Goal: Task Accomplishment & Management: Complete application form

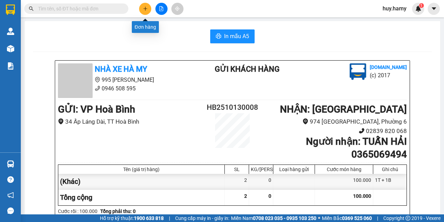
click at [147, 11] on icon "plus" at bounding box center [145, 8] width 5 height 5
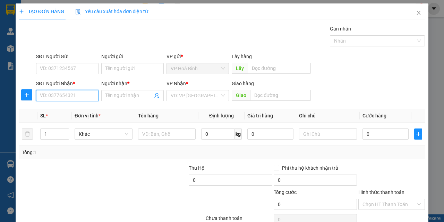
click at [58, 97] on input "SĐT Người Nhận *" at bounding box center [67, 95] width 62 height 11
type input "0916514096"
click at [76, 108] on div "0916514096 - VÚ" at bounding box center [66, 110] width 53 height 8
type input "VÚ"
type input "80.000"
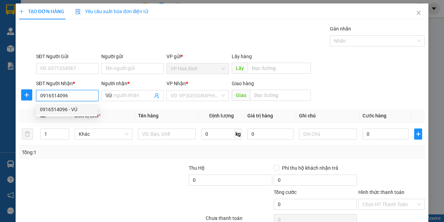
type input "80.000"
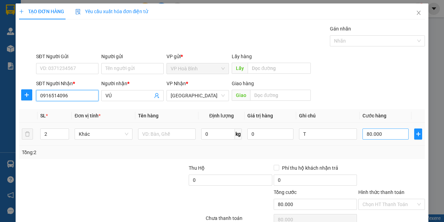
type input "0916514096"
click at [371, 133] on input "80.000" at bounding box center [385, 134] width 46 height 11
type input "7"
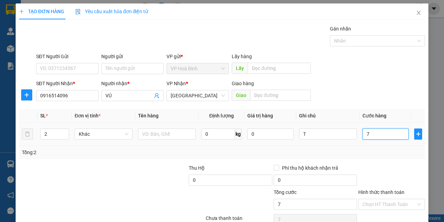
type input "70"
type input "700"
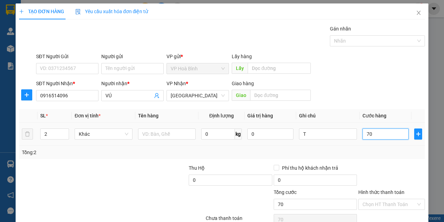
type input "700"
type input "7.000"
type input "70.000"
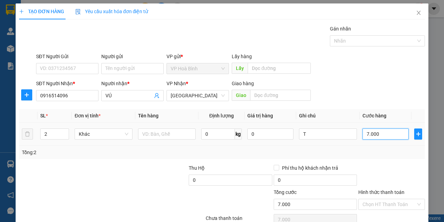
type input "70.000"
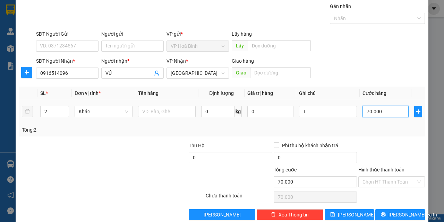
scroll to position [34, 0]
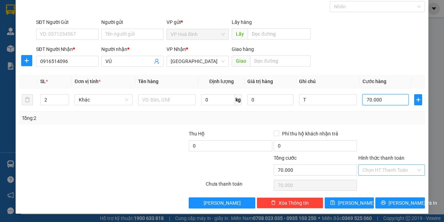
type input "70.000"
drag, startPoint x: 374, startPoint y: 167, endPoint x: 375, endPoint y: 191, distance: 24.6
click at [374, 167] on input "Hình thức thanh toán" at bounding box center [388, 170] width 53 height 10
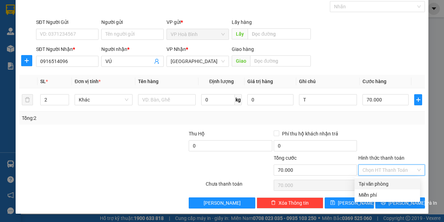
click at [375, 183] on div "Tại văn phòng" at bounding box center [386, 184] width 57 height 8
type input "0"
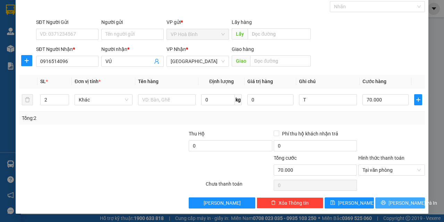
click at [391, 203] on span "[PERSON_NAME] và In" at bounding box center [412, 203] width 49 height 8
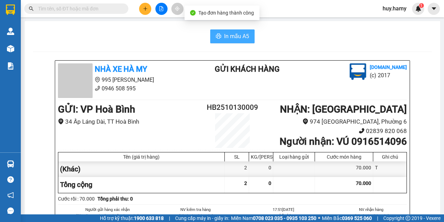
click at [239, 36] on span "In mẫu A5" at bounding box center [236, 36] width 25 height 9
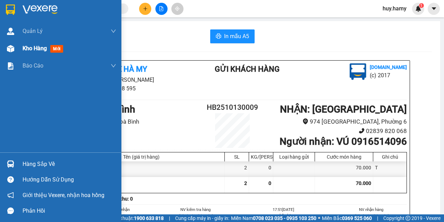
click at [25, 50] on span "Kho hàng" at bounding box center [35, 48] width 24 height 7
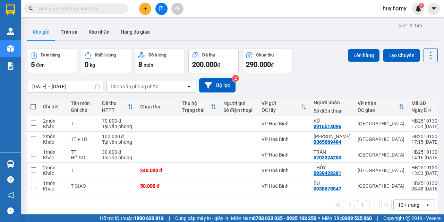
click at [45, 33] on button "Kho gửi" at bounding box center [41, 32] width 28 height 17
click at [379, 121] on button at bounding box center [383, 124] width 10 height 12
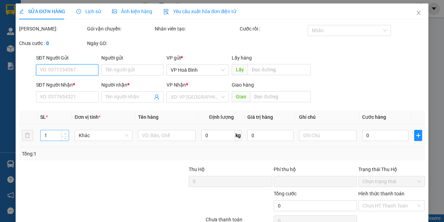
type input "0916514096"
type input "VÚ"
type input "0"
type input "70.000"
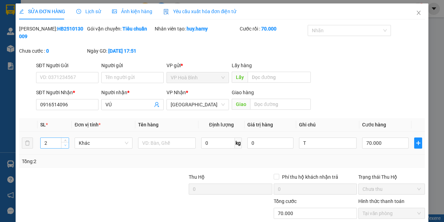
type input "1"
click at [65, 147] on span "down" at bounding box center [65, 145] width 4 height 4
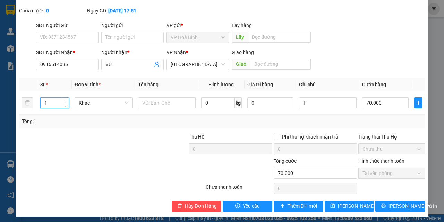
scroll to position [43, 0]
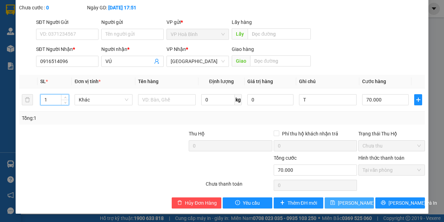
click at [344, 204] on span "[PERSON_NAME] thay đổi" at bounding box center [364, 203] width 55 height 8
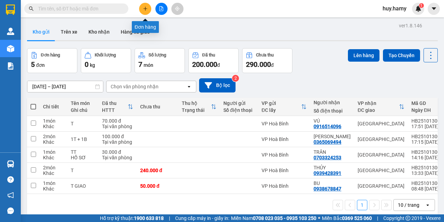
click at [141, 9] on button at bounding box center [145, 9] width 12 height 12
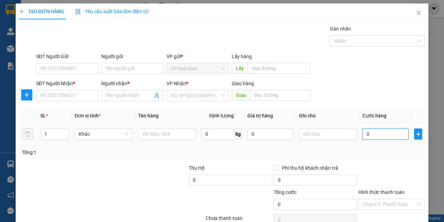
click at [366, 135] on input "0" at bounding box center [385, 134] width 46 height 11
click at [44, 95] on input "SĐT Người Nhận *" at bounding box center [67, 95] width 62 height 11
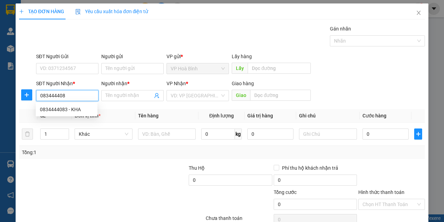
type input "0834444083"
click at [53, 109] on div "0834444083 - KHA" at bounding box center [66, 110] width 53 height 8
type input "KHA"
type input "70.000"
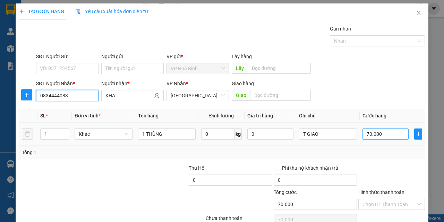
type input "0834444083"
click at [376, 132] on input "70.000" at bounding box center [385, 134] width 46 height 11
type input "5"
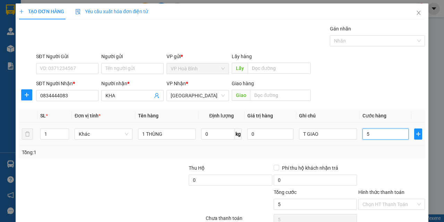
type input "50"
type input "500"
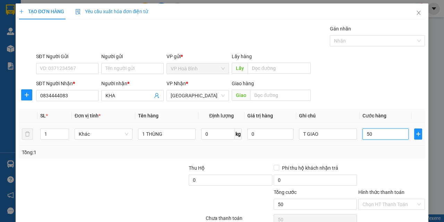
type input "500"
type input "5.000"
type input "50.000"
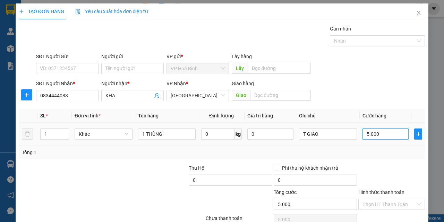
type input "50.000"
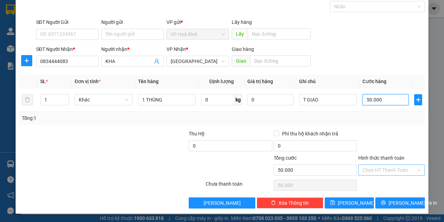
type input "50.000"
click at [385, 168] on input "Hình thức thanh toán" at bounding box center [388, 170] width 53 height 10
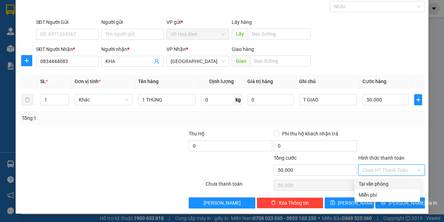
click at [383, 181] on div "Tại văn phòng" at bounding box center [386, 184] width 57 height 8
type input "0"
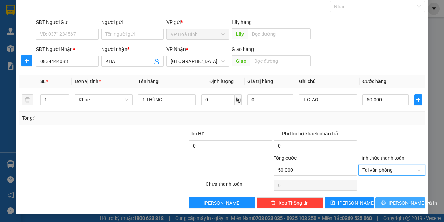
click at [397, 206] on span "[PERSON_NAME] và In" at bounding box center [412, 203] width 49 height 8
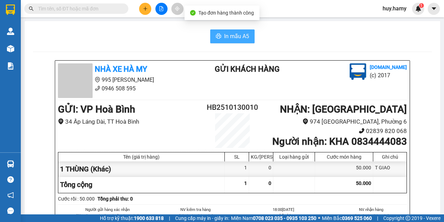
click at [233, 36] on span "In mẫu A5" at bounding box center [236, 36] width 25 height 9
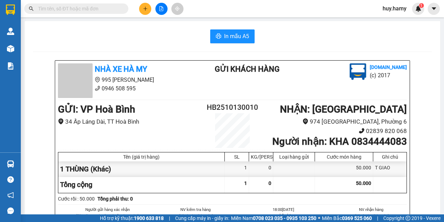
click at [146, 9] on icon "plus" at bounding box center [145, 8] width 5 height 5
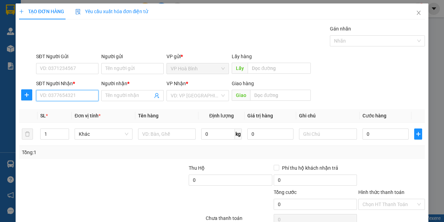
click at [63, 94] on input "SĐT Người Nhận *" at bounding box center [67, 95] width 62 height 11
click at [60, 110] on div "0948710881 - PHƯƠNG" at bounding box center [66, 110] width 53 height 8
type input "0948710881"
type input "PHƯƠNG"
type input "40.000"
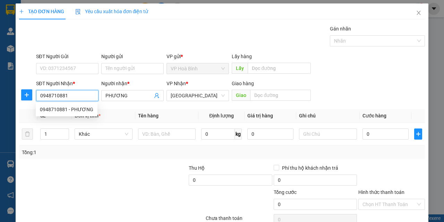
type input "40.000"
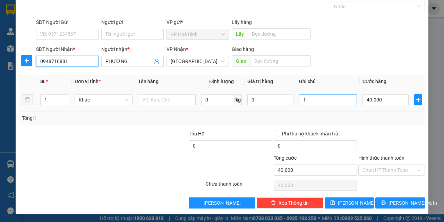
type input "0948710881"
drag, startPoint x: 303, startPoint y: 98, endPoint x: 292, endPoint y: 102, distance: 11.7
click at [292, 102] on tr "1 Khác 0 kg 0 T 40.000" at bounding box center [221, 99] width 405 height 23
type input "B"
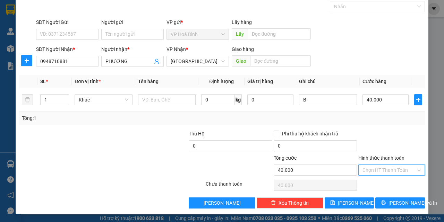
click at [392, 165] on input "Hình thức thanh toán" at bounding box center [388, 170] width 53 height 10
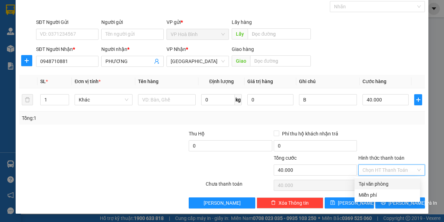
click at [365, 183] on div "Tại văn phòng" at bounding box center [386, 184] width 57 height 8
type input "0"
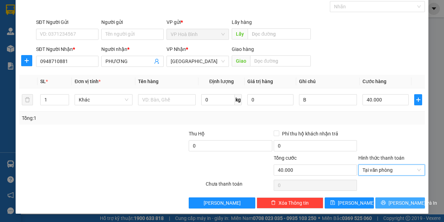
click at [401, 205] on span "[PERSON_NAME] và In" at bounding box center [412, 203] width 49 height 8
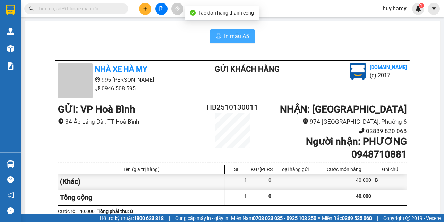
click at [227, 33] on span "In mẫu A5" at bounding box center [236, 36] width 25 height 9
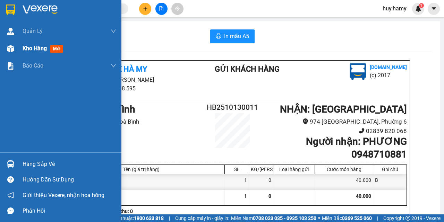
click at [26, 52] on div "Kho hàng mới" at bounding box center [44, 48] width 43 height 9
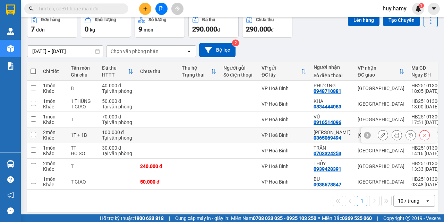
scroll to position [42, 0]
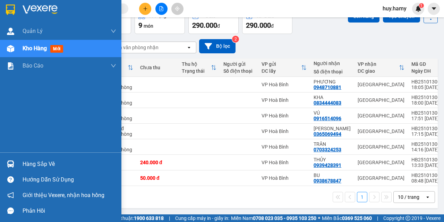
click at [32, 161] on div "Hàng sắp về" at bounding box center [70, 164] width 94 height 10
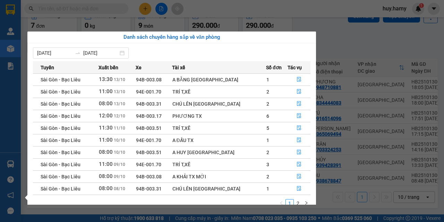
click at [262, 6] on section "Kết quả tìm kiếm ( 3 ) Bộ lọc Mã ĐH Trạng thái Món hàng Thu hộ Tổng cước Chưa c…" at bounding box center [222, 111] width 444 height 222
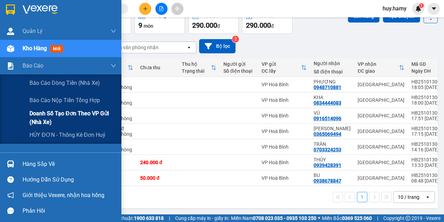
click at [71, 113] on span "Doanh số tạo đơn theo VP gửi (nhà xe)" at bounding box center [72, 117] width 87 height 17
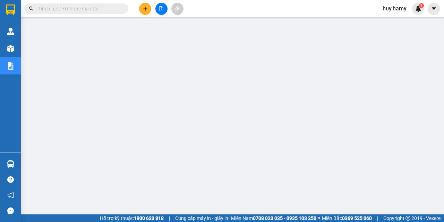
scroll to position [7, 0]
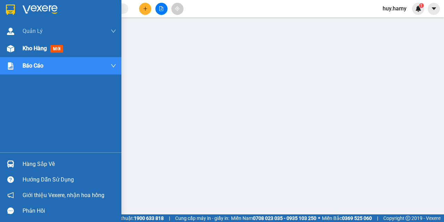
click at [38, 50] on span "Kho hàng" at bounding box center [35, 48] width 24 height 7
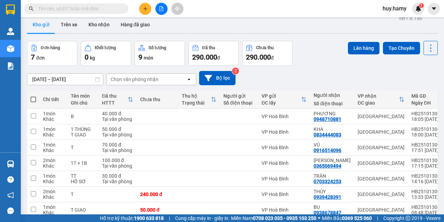
click at [45, 23] on button "Kho gửi" at bounding box center [41, 24] width 28 height 17
click at [34, 98] on span at bounding box center [33, 100] width 6 height 6
click at [33, 96] on input "checkbox" at bounding box center [33, 96] width 0 height 0
checkbox input "true"
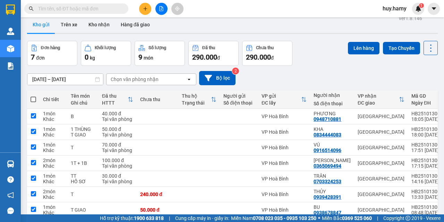
checkbox input "true"
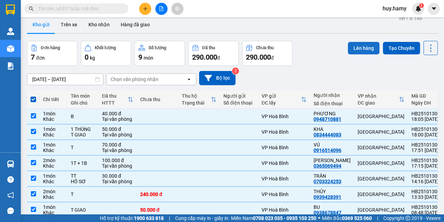
click at [358, 44] on button "Lên hàng" at bounding box center [364, 48] width 32 height 12
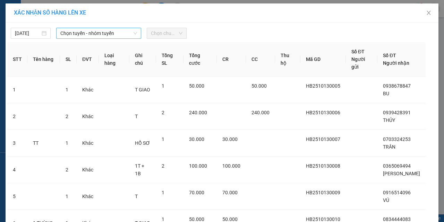
click at [81, 37] on span "Chọn tuyến - nhóm tuyến" at bounding box center [98, 33] width 77 height 10
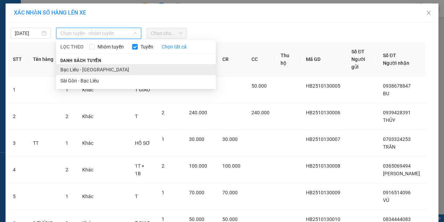
click at [80, 66] on li "Bạc Liêu - [GEOGRAPHIC_DATA]" at bounding box center [135, 69] width 159 height 11
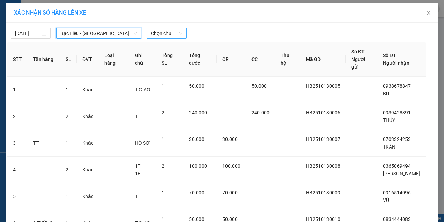
click at [156, 33] on span "Chọn chuyến" at bounding box center [167, 33] width 32 height 10
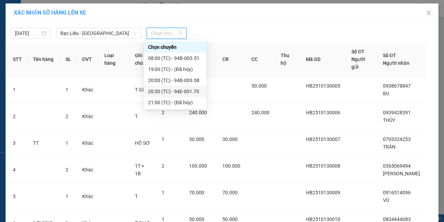
click at [188, 89] on div "20:30 (TC) - 94E-001.70" at bounding box center [175, 92] width 54 height 8
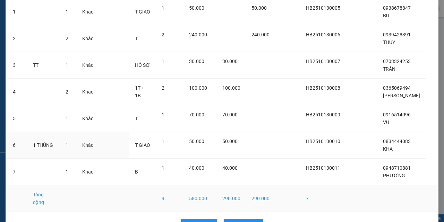
scroll to position [88, 0]
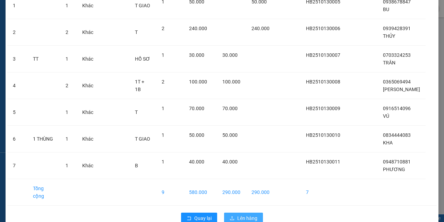
click at [249, 214] on span "Lên hàng" at bounding box center [247, 218] width 20 height 8
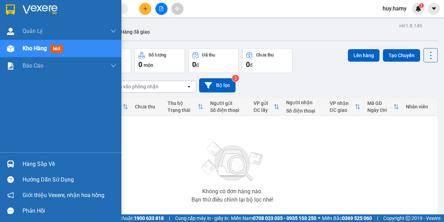
click at [32, 169] on div "Hàng sắp về" at bounding box center [70, 164] width 94 height 10
